Goal: Register for event/course

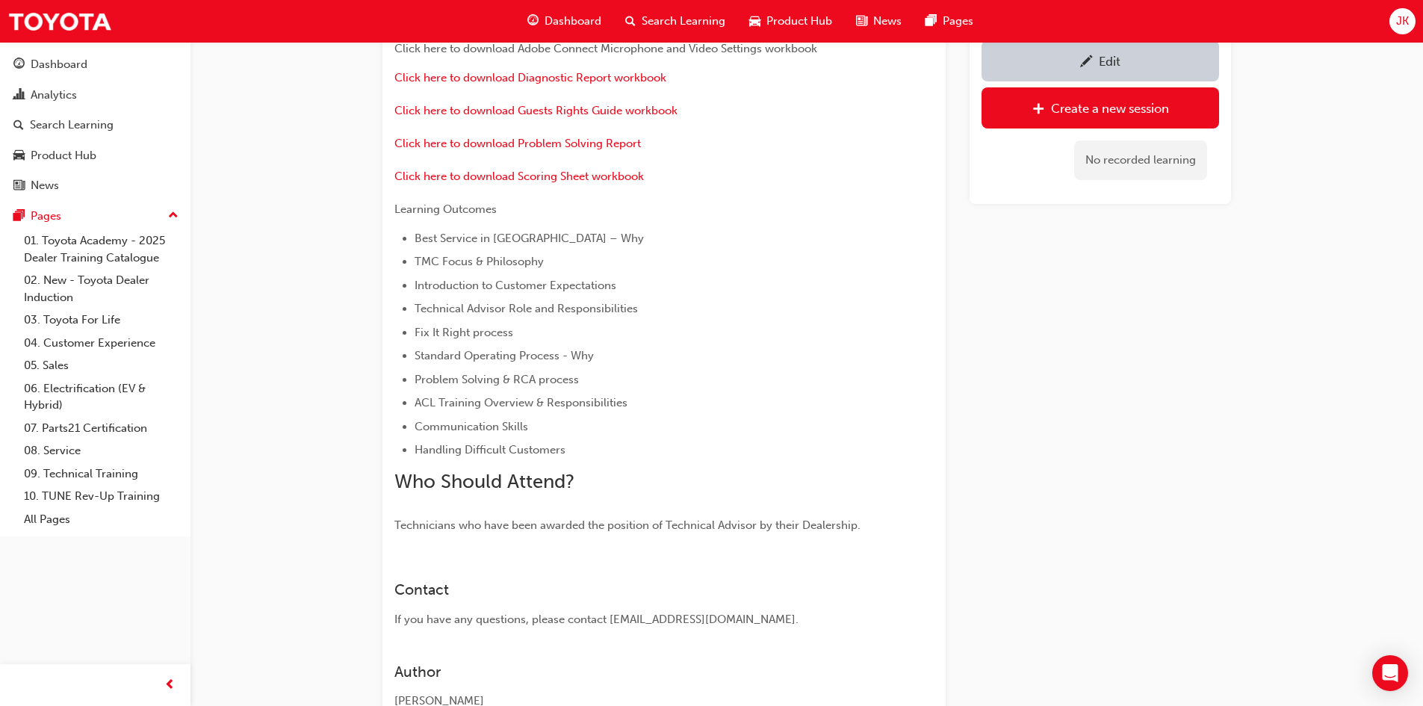
scroll to position [279, 0]
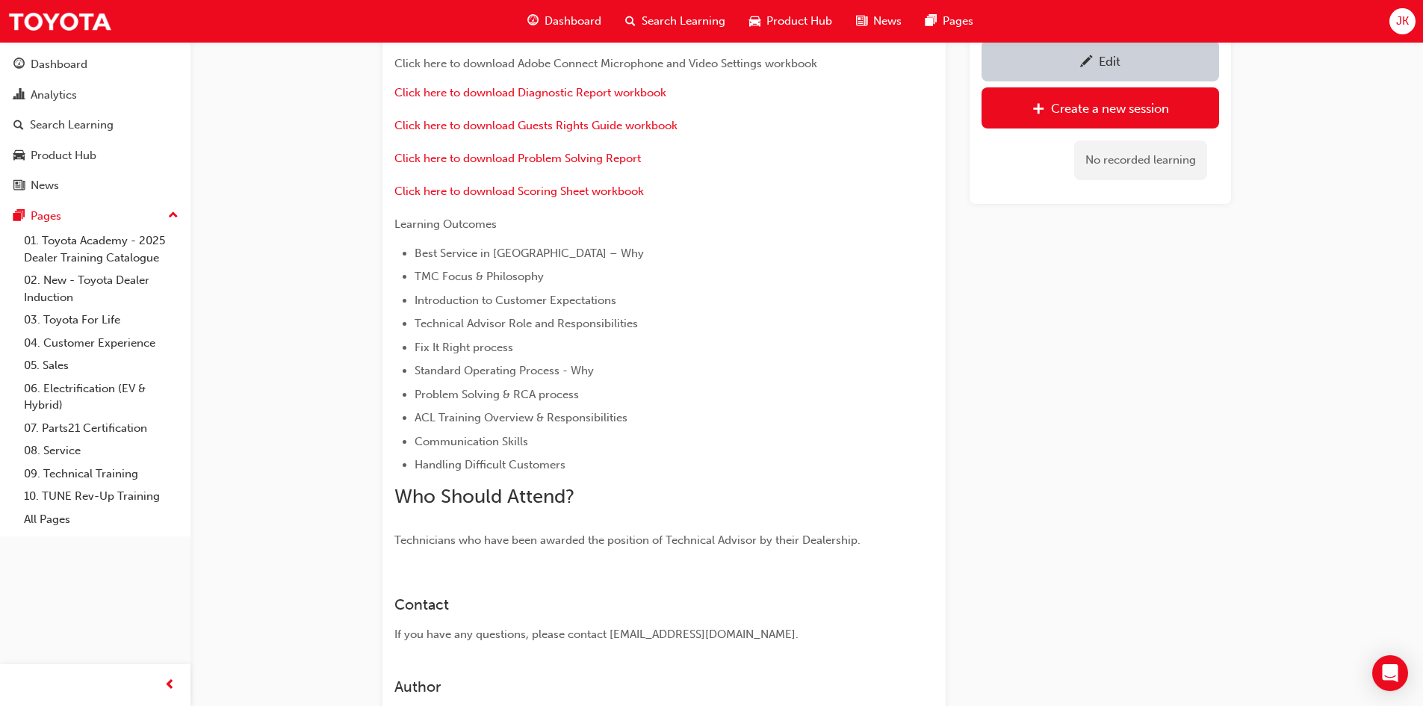
click at [691, 22] on span "Search Learning" at bounding box center [684, 21] width 84 height 17
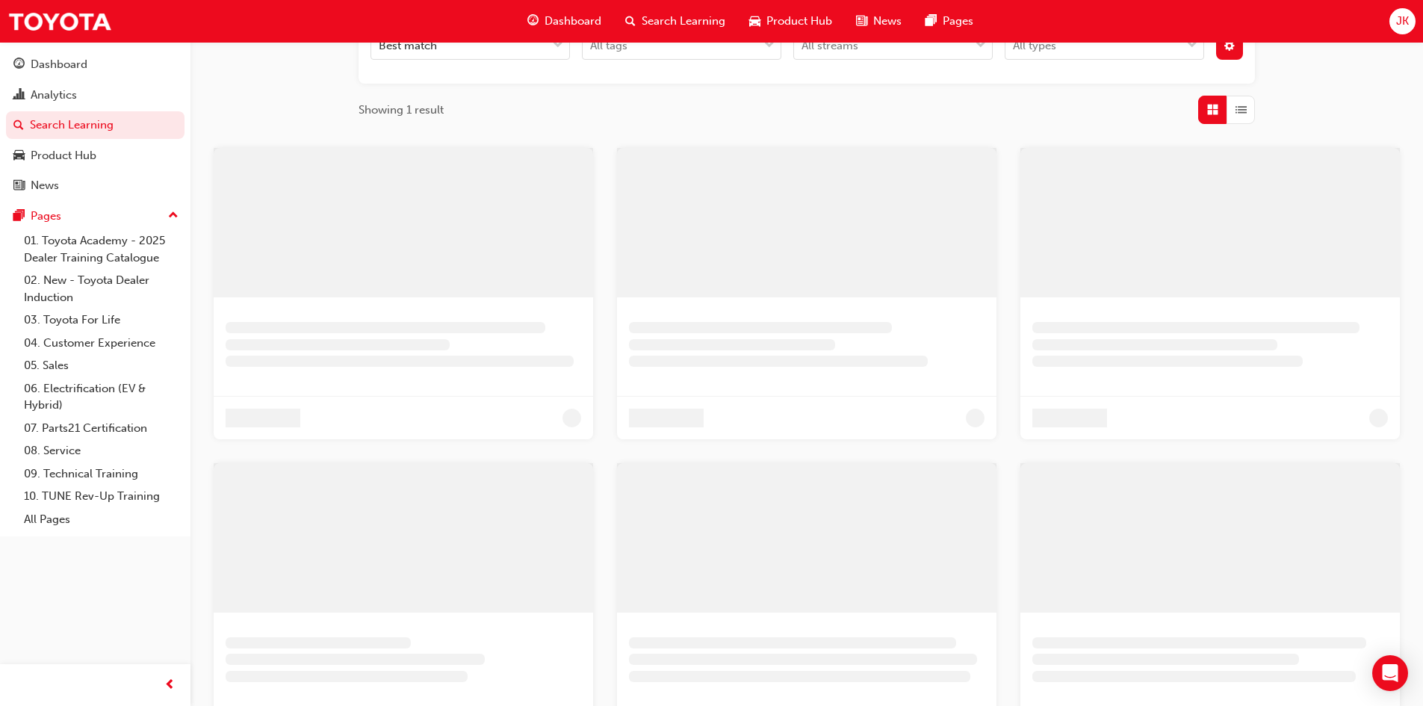
scroll to position [50, 0]
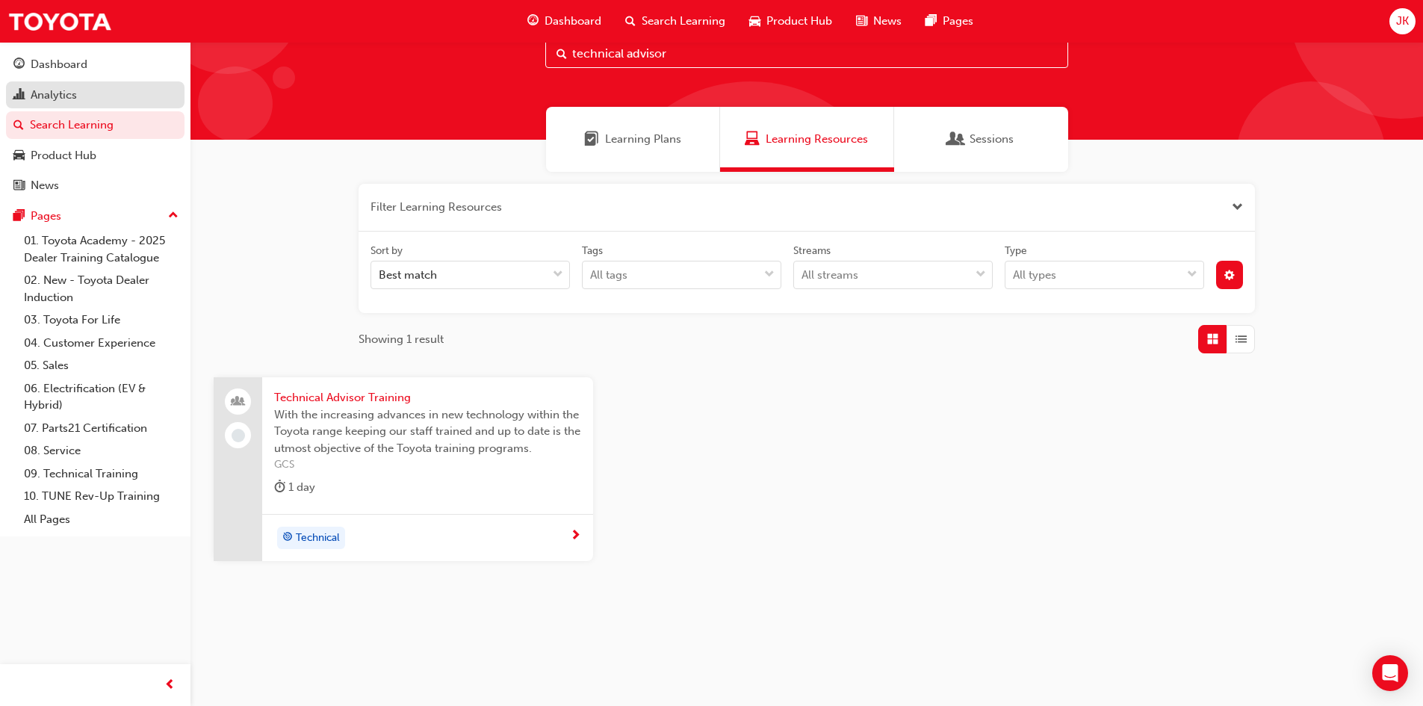
click at [49, 93] on div "Analytics" at bounding box center [54, 95] width 46 height 17
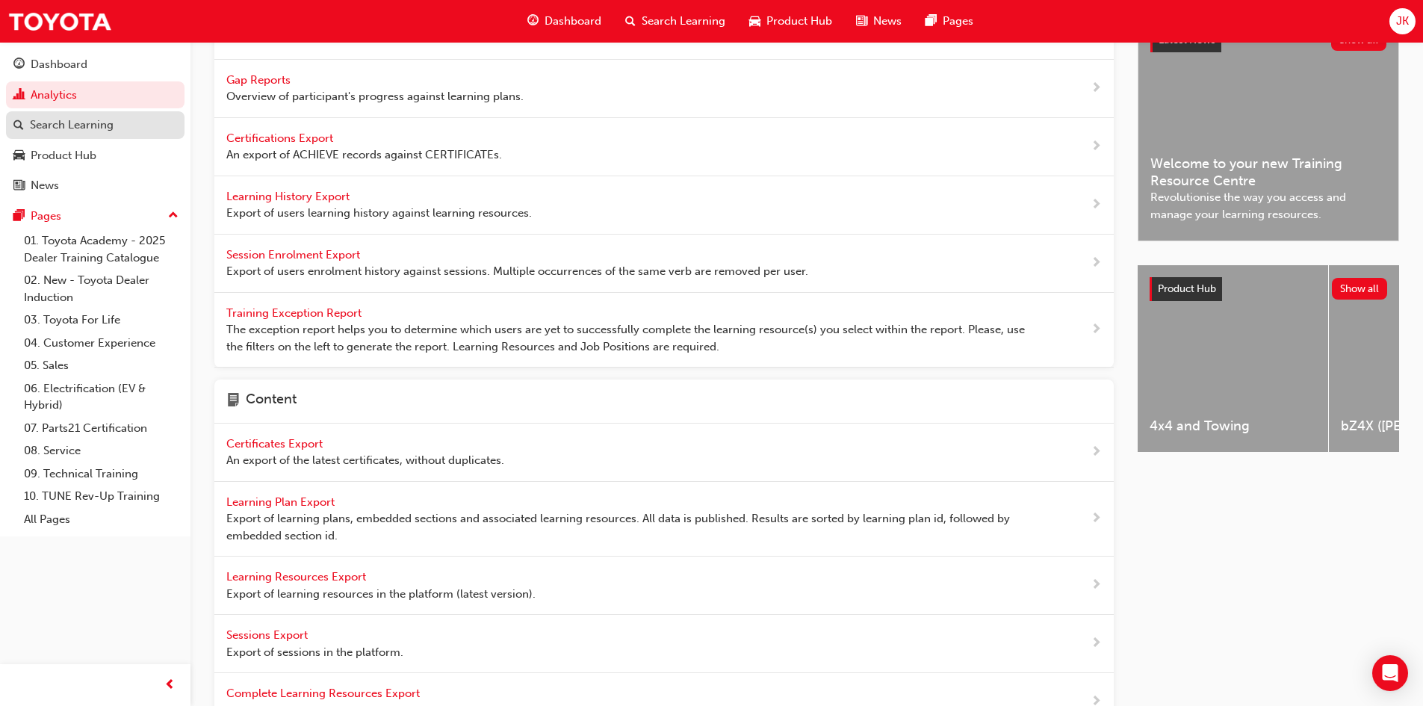
click at [55, 125] on div "Search Learning" at bounding box center [72, 125] width 84 height 17
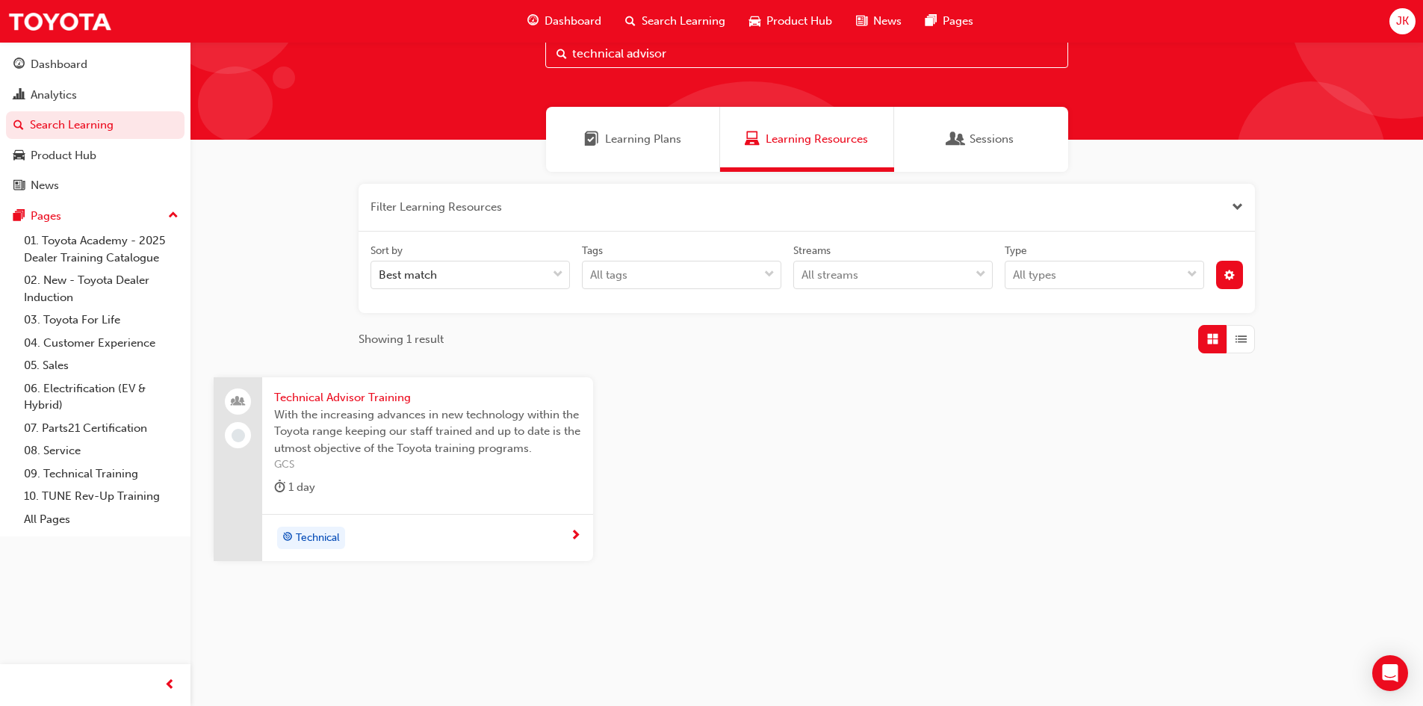
drag, startPoint x: 614, startPoint y: 53, endPoint x: 571, endPoint y: 53, distance: 43.3
click at [571, 53] on input "technical advisor" at bounding box center [806, 54] width 523 height 28
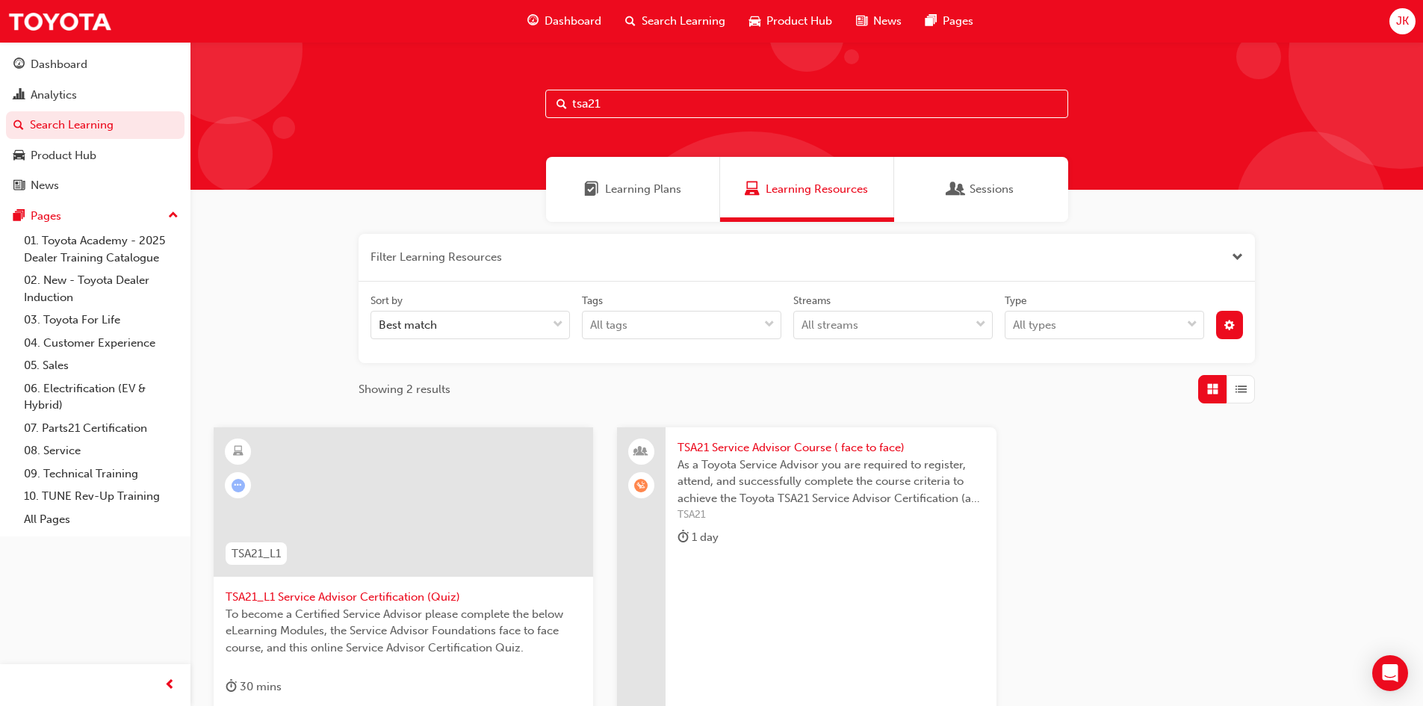
type input "tsa21"
click at [763, 453] on span "TSA21 Service Advisor Course ( face to face)" at bounding box center [831, 447] width 307 height 17
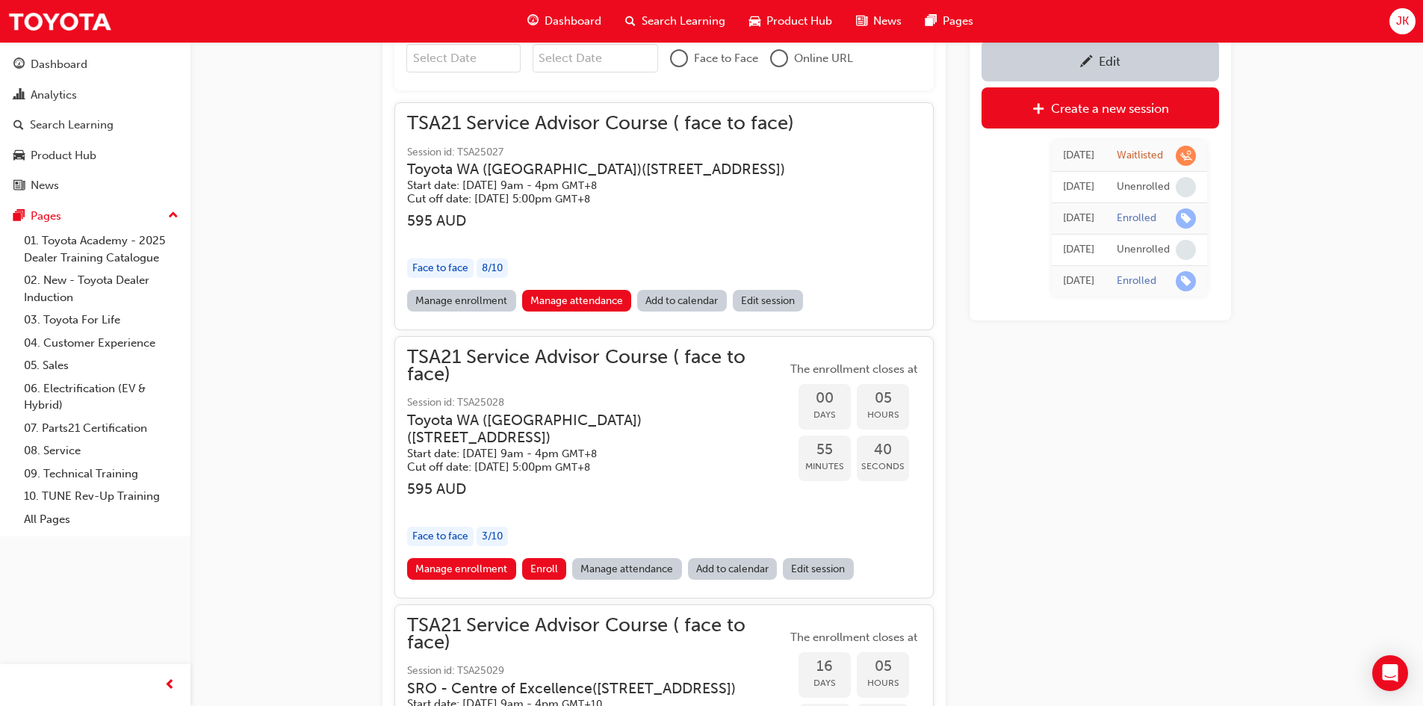
scroll to position [1385, 0]
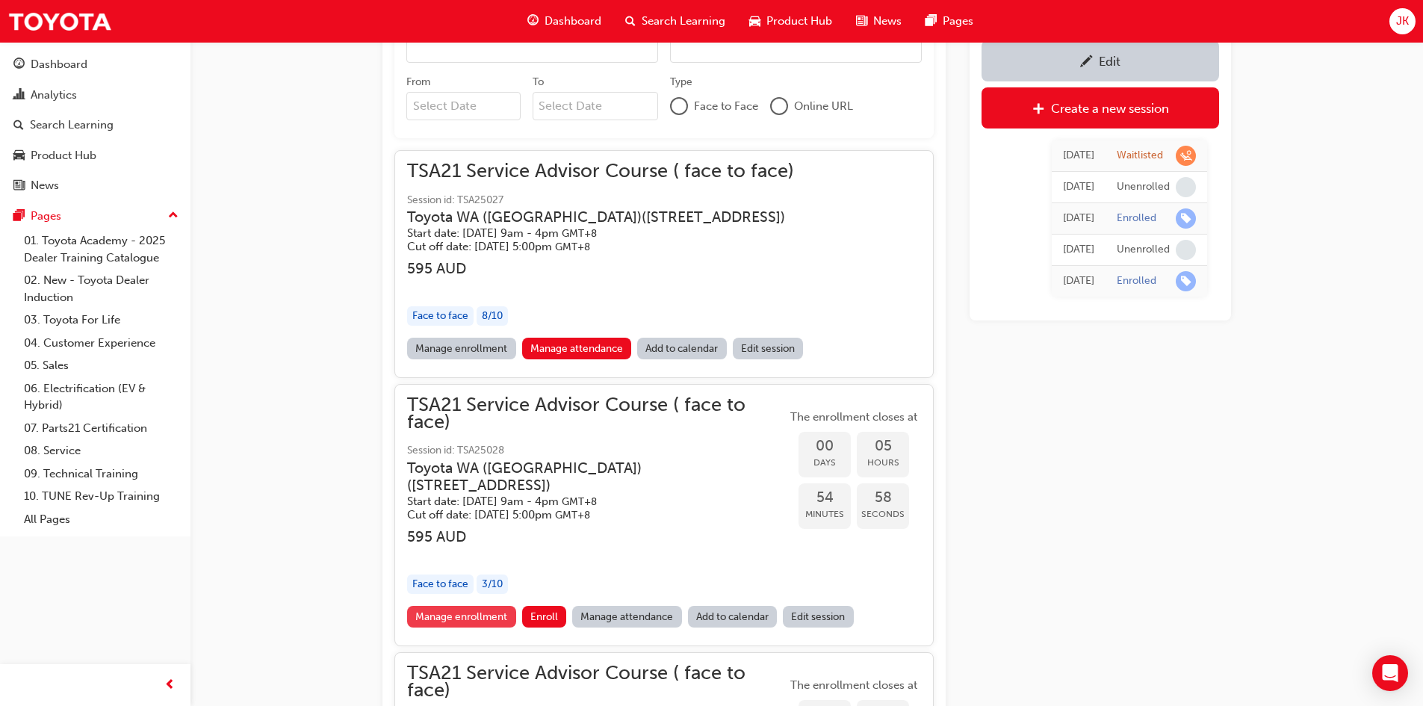
click at [474, 618] on link "Manage enrollment" at bounding box center [461, 617] width 109 height 22
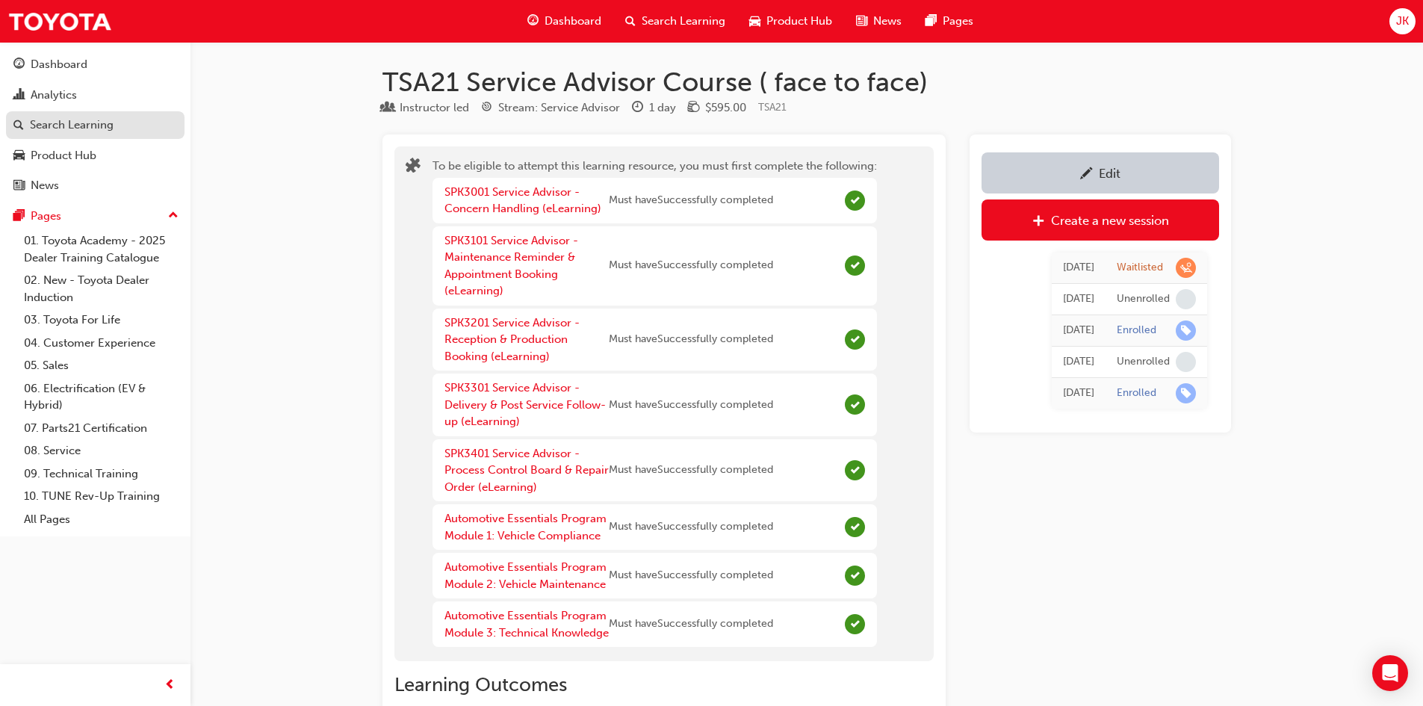
scroll to position [1385, 0]
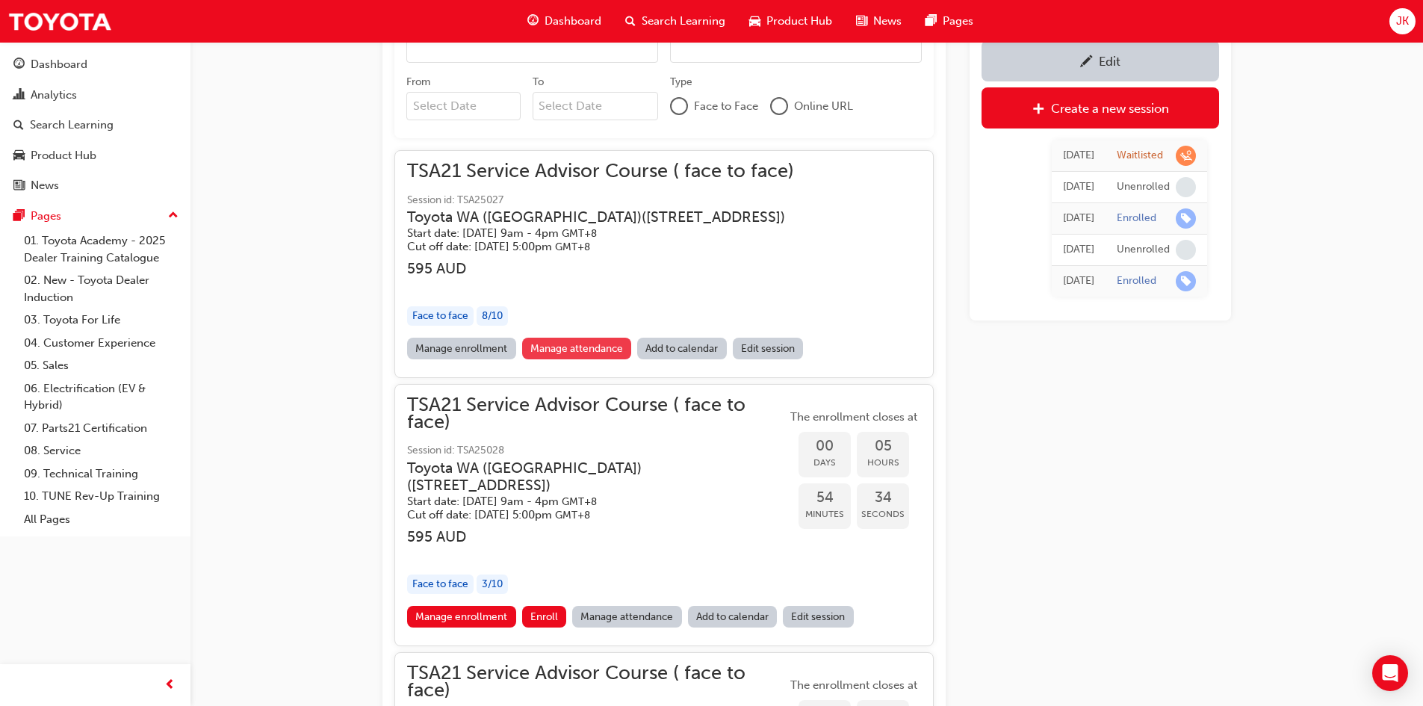
click at [582, 346] on link "Manage attendance" at bounding box center [577, 349] width 110 height 22
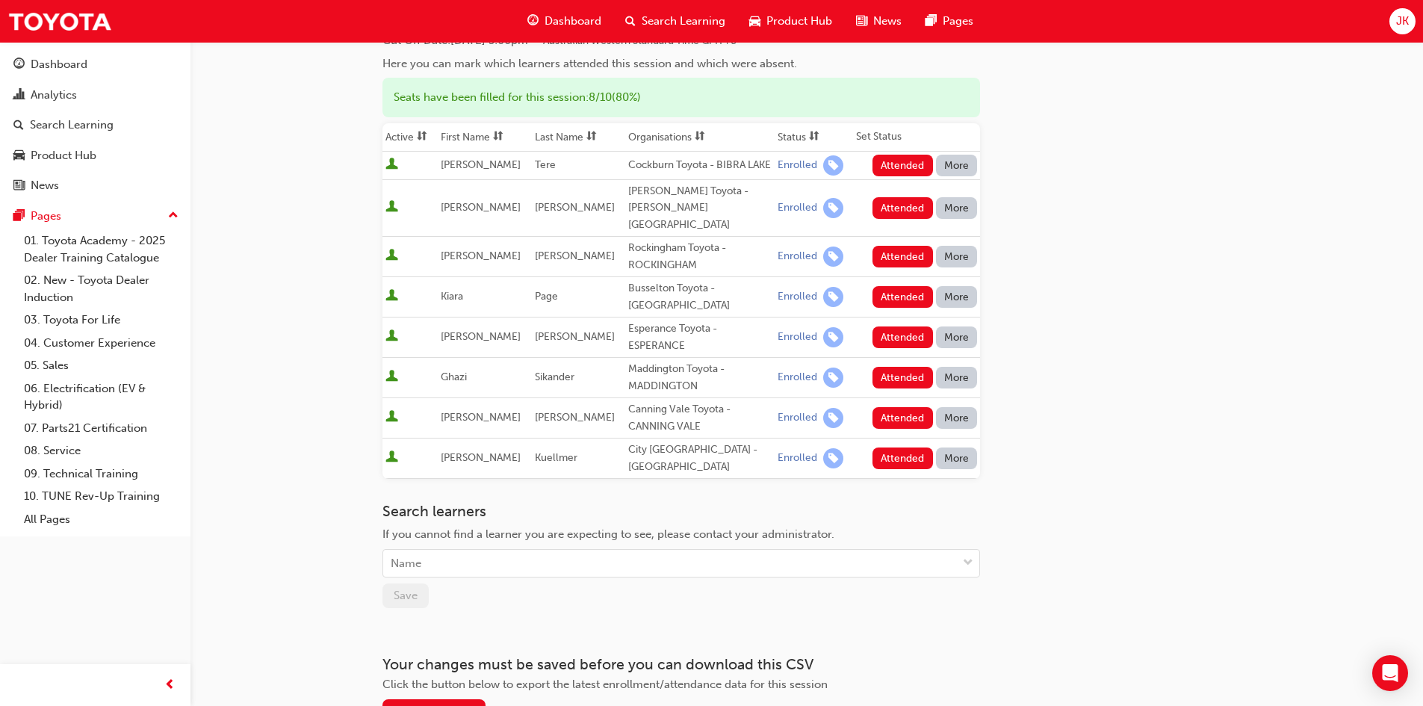
scroll to position [149, 0]
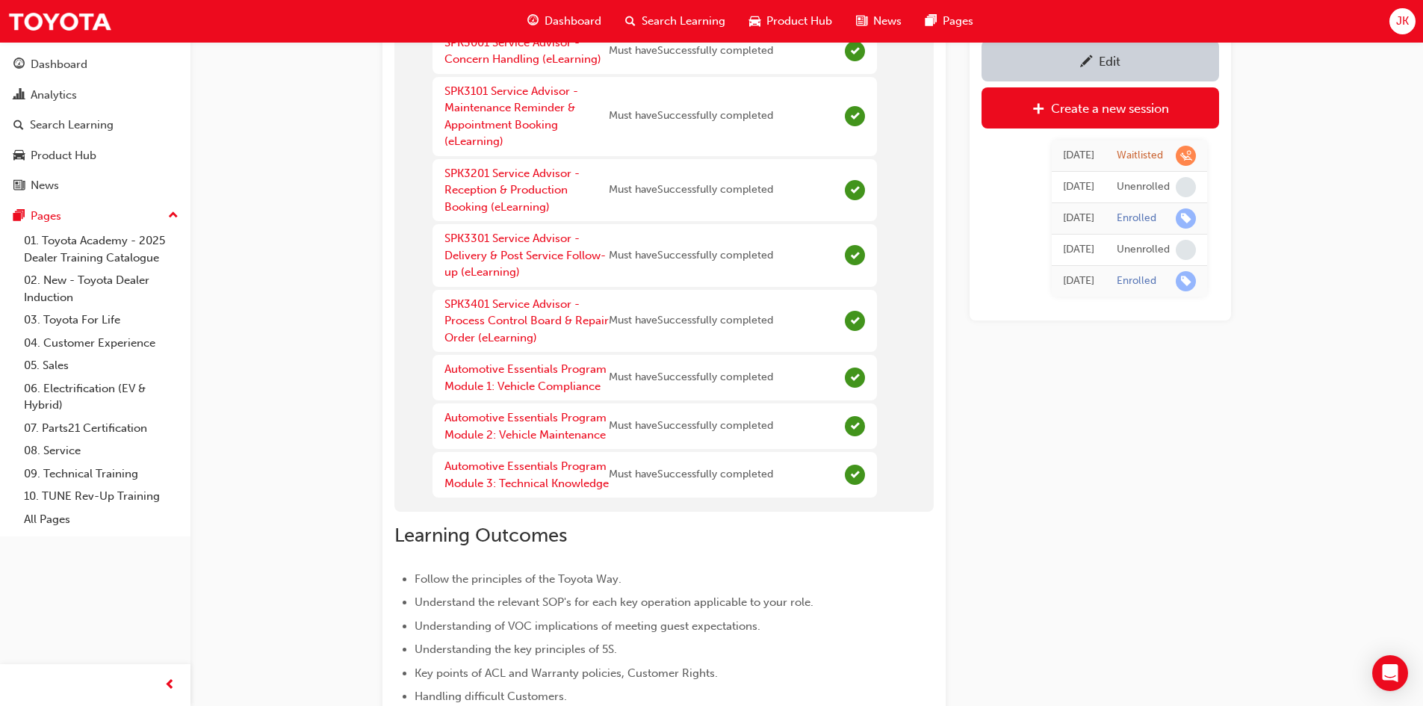
scroll to position [1385, 0]
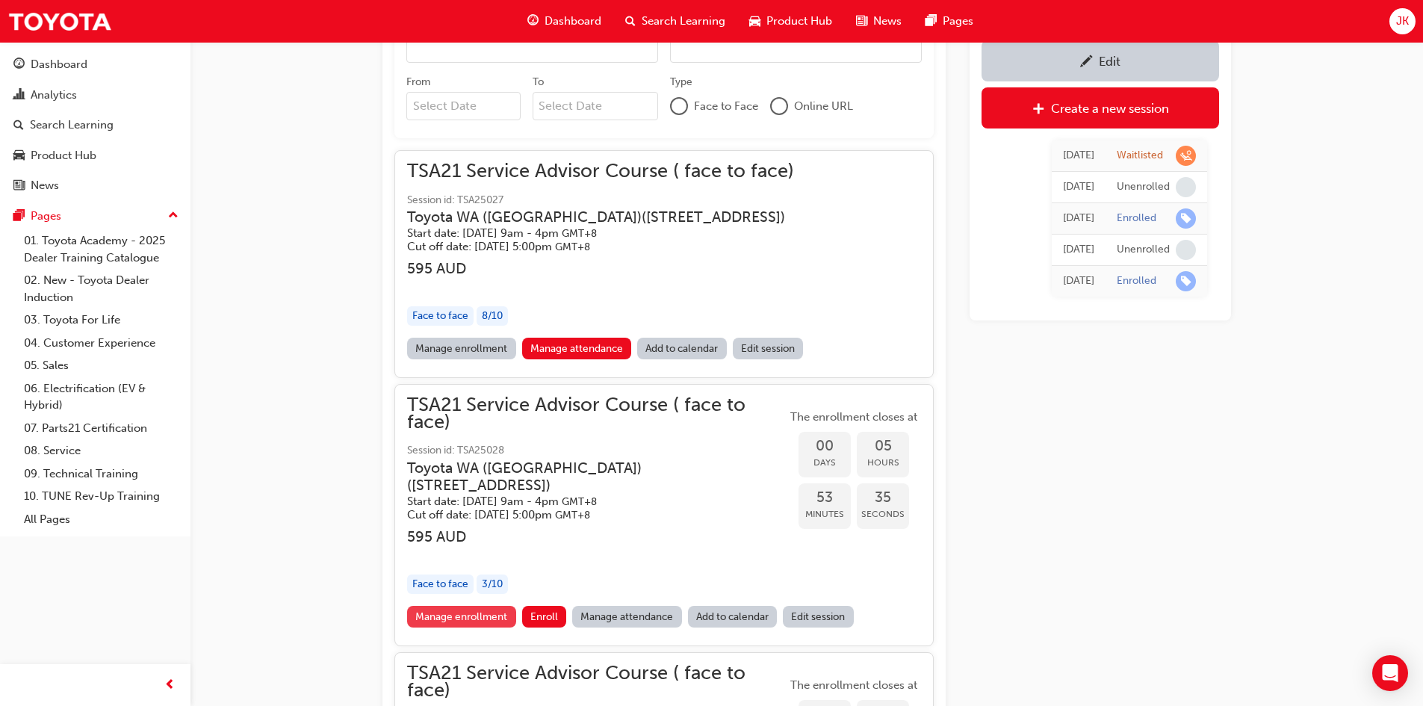
click at [485, 614] on link "Manage enrollment" at bounding box center [461, 617] width 109 height 22
